Goal: Communication & Community: Participate in discussion

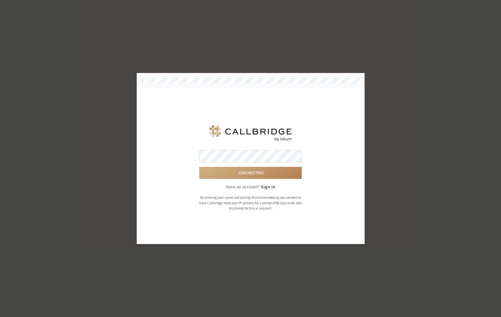
click at [199, 167] on button "Join meeting" at bounding box center [250, 173] width 102 height 12
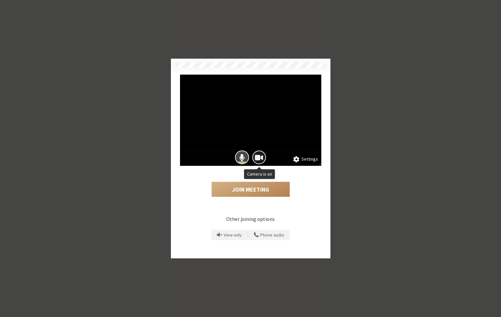
click at [258, 158] on span "Camera is on" at bounding box center [259, 157] width 8 height 9
click at [237, 190] on button "Join Meeting" at bounding box center [251, 189] width 78 height 15
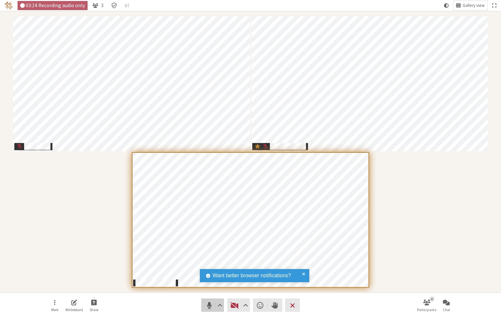
click at [207, 306] on span "Mute (⌘+Shift+A)" at bounding box center [208, 304] width 9 height 9
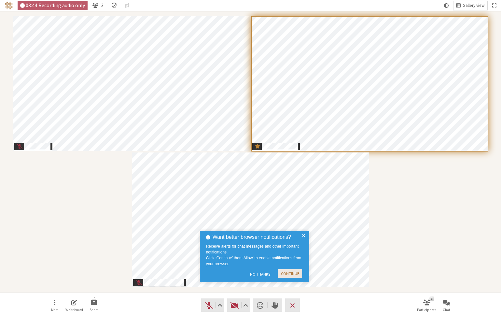
drag, startPoint x: 287, startPoint y: 274, endPoint x: 296, endPoint y: 267, distance: 11.5
click at [287, 274] on button "Continue" at bounding box center [290, 273] width 24 height 9
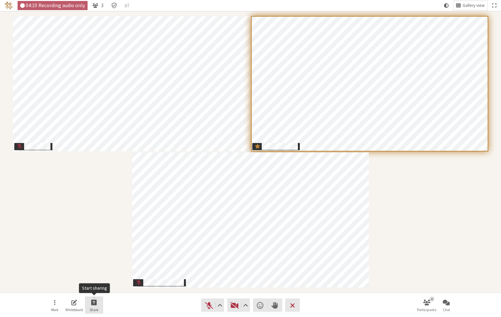
click at [100, 303] on button "Share" at bounding box center [94, 305] width 18 height 18
click at [94, 287] on span "Share my screen" at bounding box center [98, 287] width 47 height 5
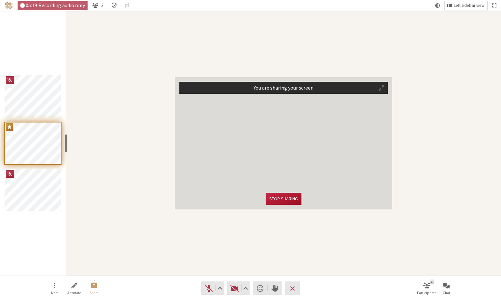
click at [288, 199] on button "Stop sharing" at bounding box center [284, 199] width 36 height 12
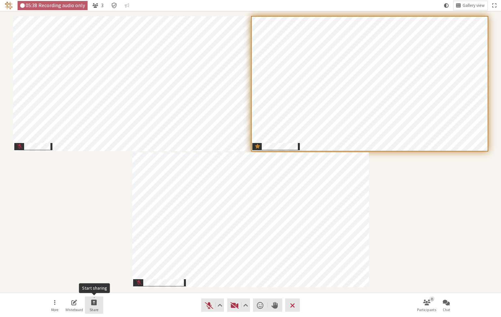
click at [90, 303] on button "Share" at bounding box center [94, 305] width 18 height 18
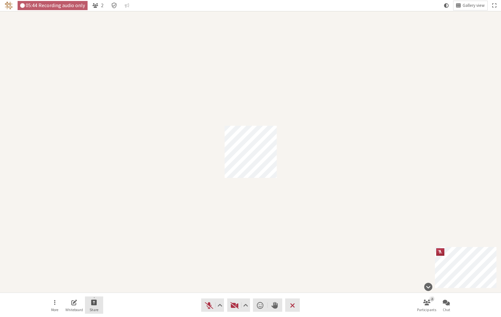
click at [97, 299] on span "Start sharing" at bounding box center [94, 301] width 6 height 7
click at [97, 288] on span "Share my screen" at bounding box center [98, 287] width 47 height 5
drag, startPoint x: 97, startPoint y: 305, endPoint x: 93, endPoint y: 305, distance: 3.9
click at [93, 305] on button "Share" at bounding box center [94, 305] width 18 height 18
click at [96, 280] on button "Present files & media" at bounding box center [94, 276] width 63 height 11
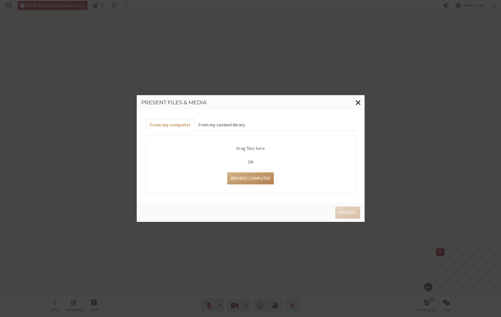
click at [215, 123] on button "From my content library" at bounding box center [222, 125] width 54 height 12
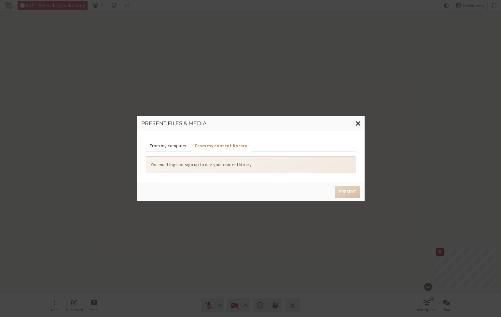
click at [172, 145] on button "From my computer" at bounding box center [168, 146] width 45 height 12
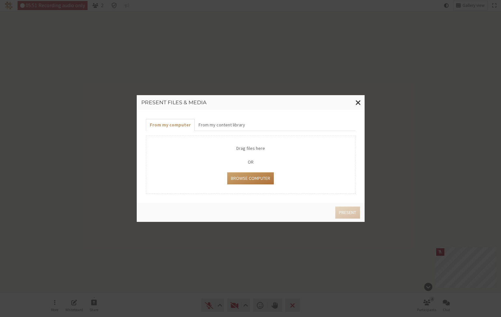
click at [252, 174] on button "Browse Computer" at bounding box center [250, 178] width 47 height 12
type input "C:\fakepath\MIhaelaBaptism [DATE]-1084870.MP4"
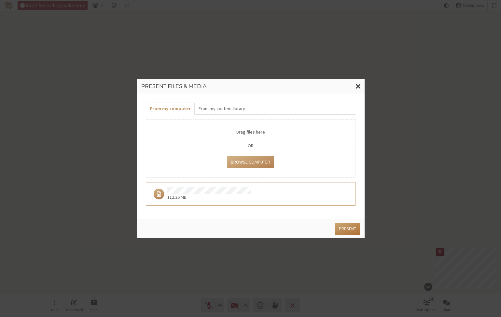
click at [346, 227] on button "Present" at bounding box center [347, 229] width 24 height 12
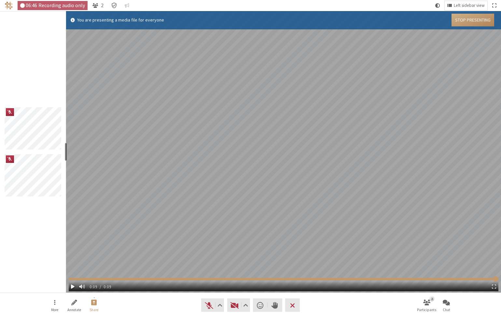
click at [72, 286] on span "Media file" at bounding box center [73, 285] width 4 height 5
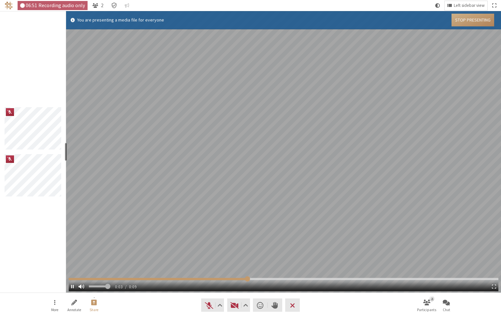
click at [76, 286] on button "Media file" at bounding box center [81, 286] width 10 height 10
click at [74, 287] on button "Media file" at bounding box center [72, 286] width 7 height 10
click at [73, 285] on span "Media file" at bounding box center [73, 285] width 4 height 5
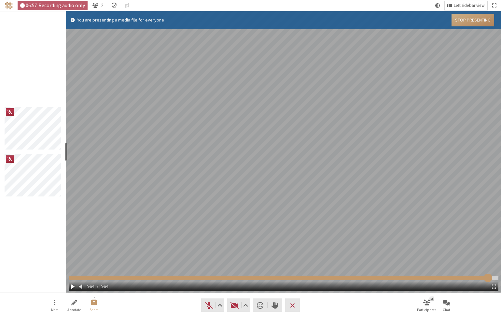
type input "9.5095"
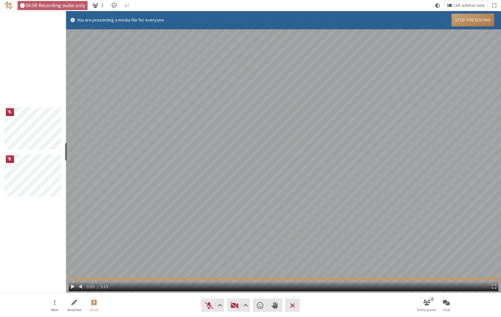
click at [470, 22] on button "Stop Presenting" at bounding box center [472, 20] width 43 height 13
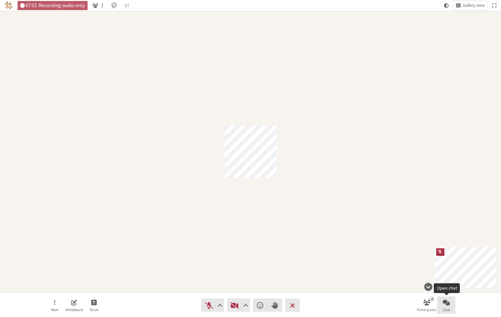
click at [444, 302] on span "Open chat" at bounding box center [446, 301] width 7 height 7
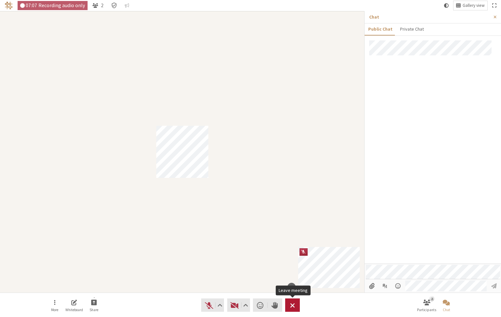
click at [294, 306] on span "Leave meeting" at bounding box center [292, 304] width 5 height 9
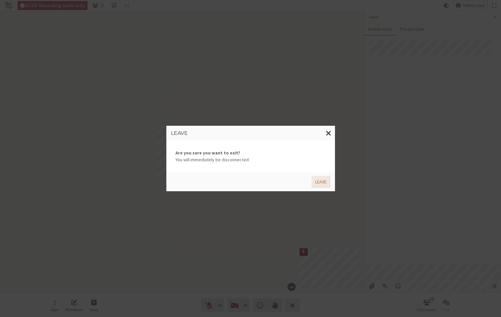
click at [325, 180] on button "Leave" at bounding box center [320, 182] width 19 height 12
